Goal: Information Seeking & Learning: Learn about a topic

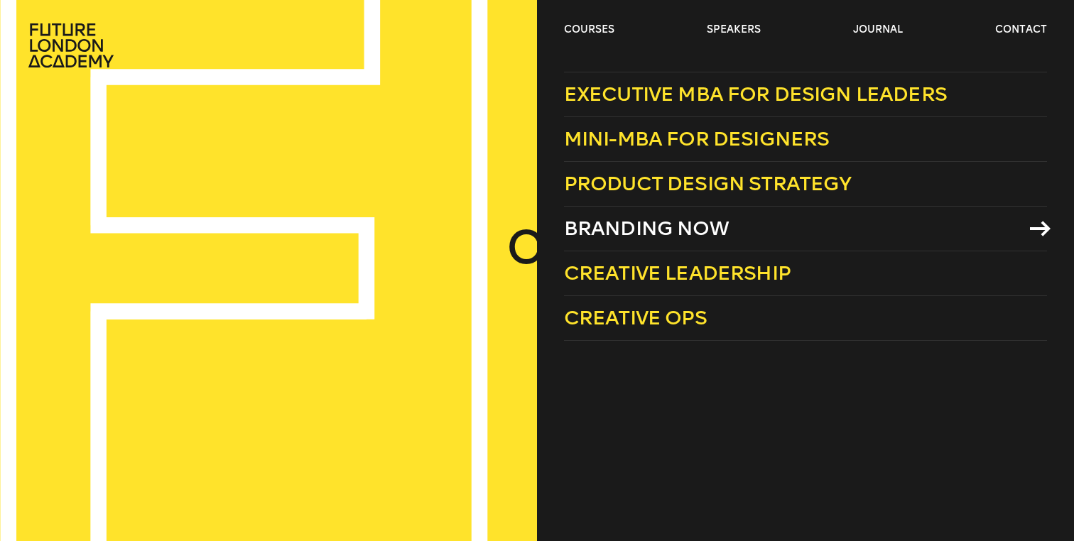
click at [608, 226] on span "Branding Now" at bounding box center [646, 228] width 165 height 23
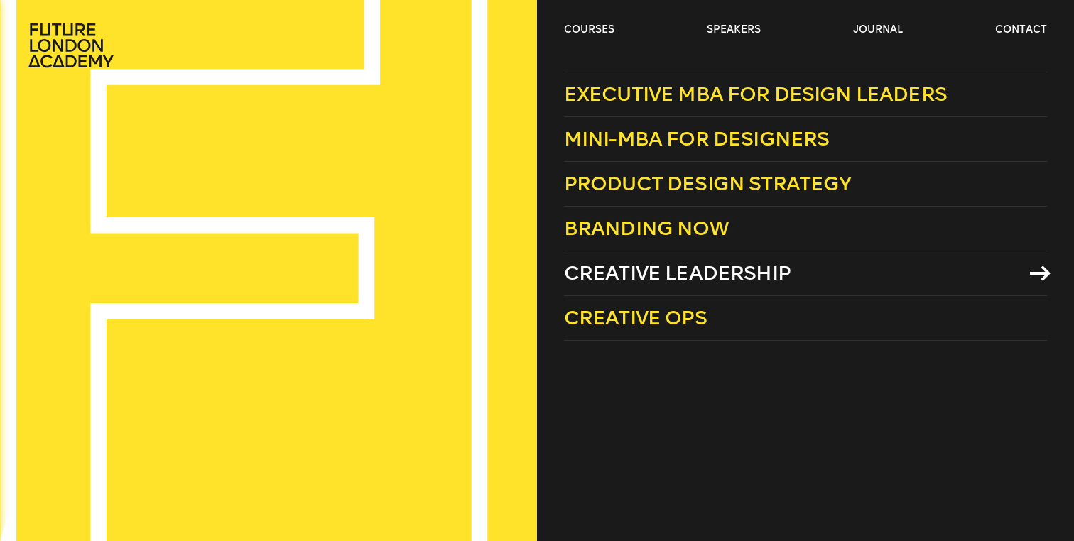
click at [606, 274] on span "Creative Leadership" at bounding box center [677, 272] width 227 height 23
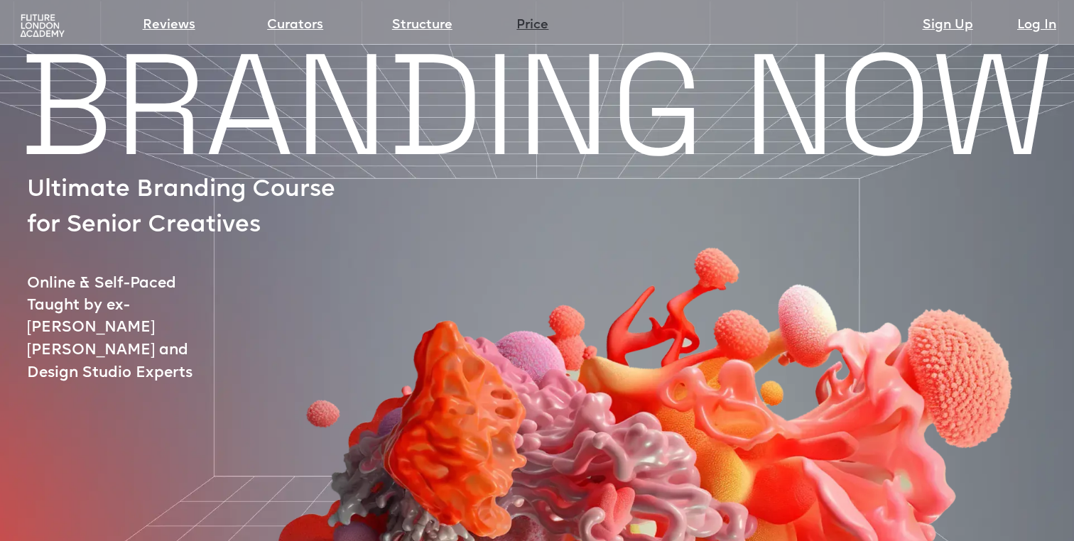
click at [525, 26] on link "Price" at bounding box center [532, 26] width 32 height 20
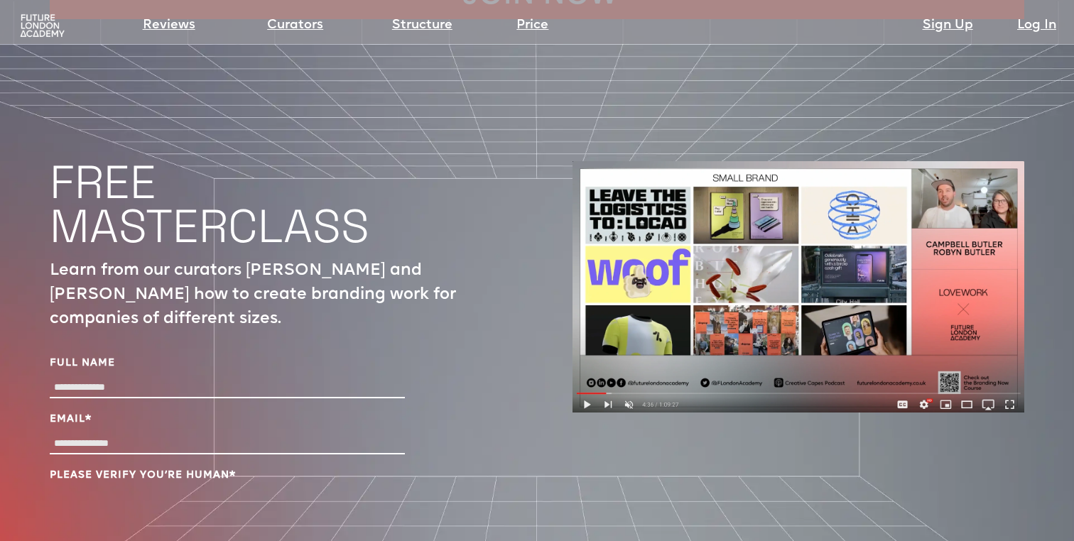
scroll to position [4669, 0]
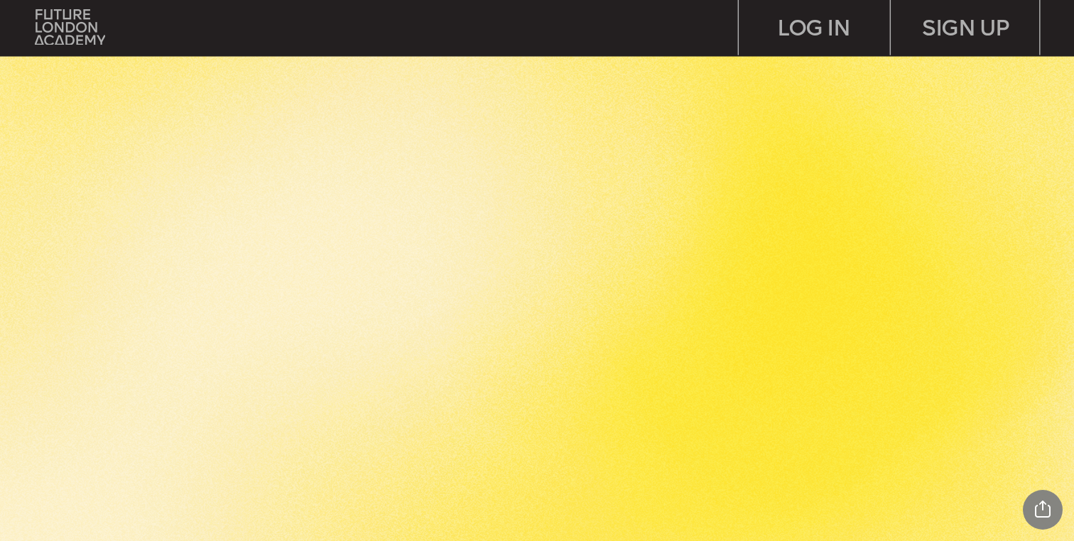
scroll to position [2598, 0]
